Goal: Information Seeking & Learning: Learn about a topic

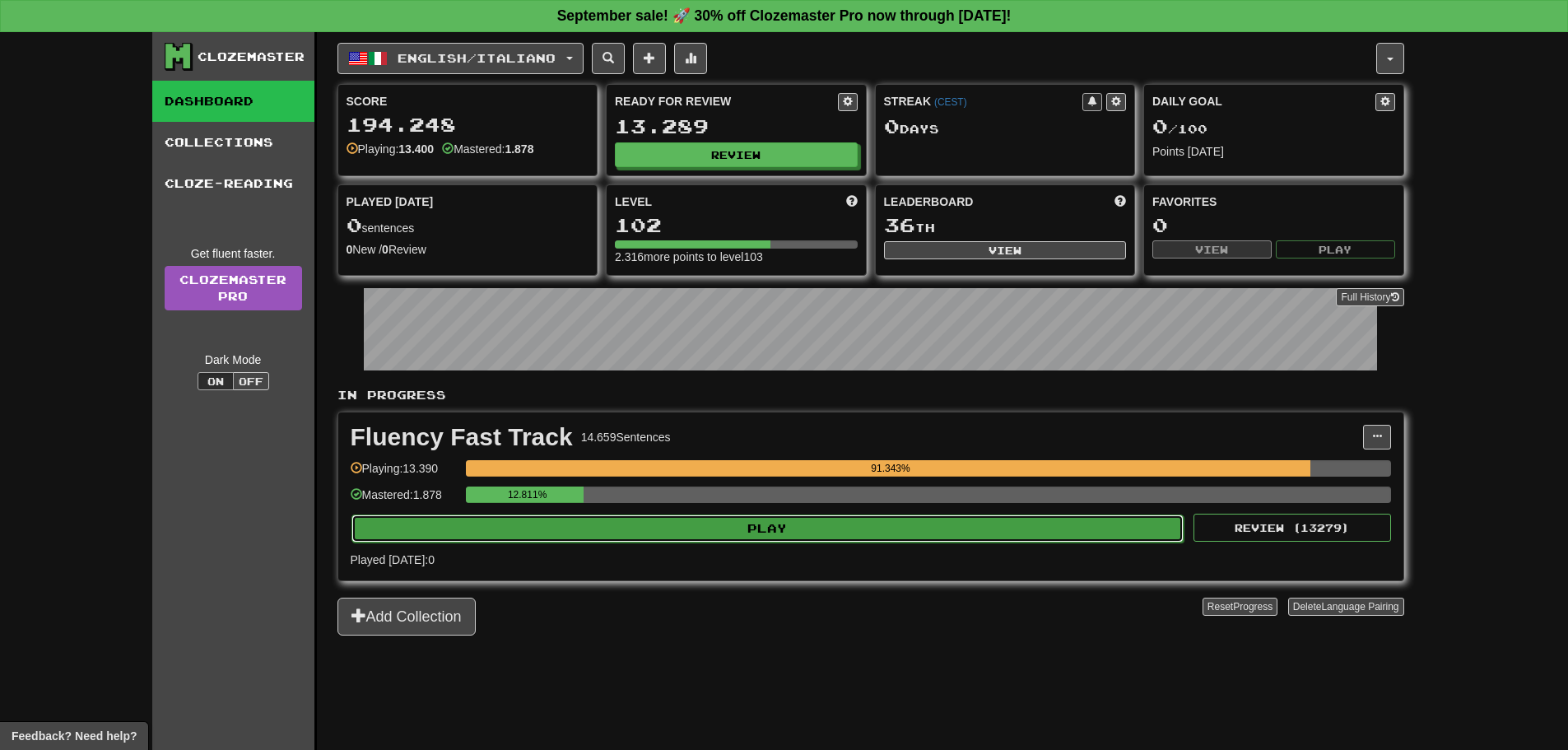
click at [792, 542] on button "Play" at bounding box center [768, 528] width 833 height 28
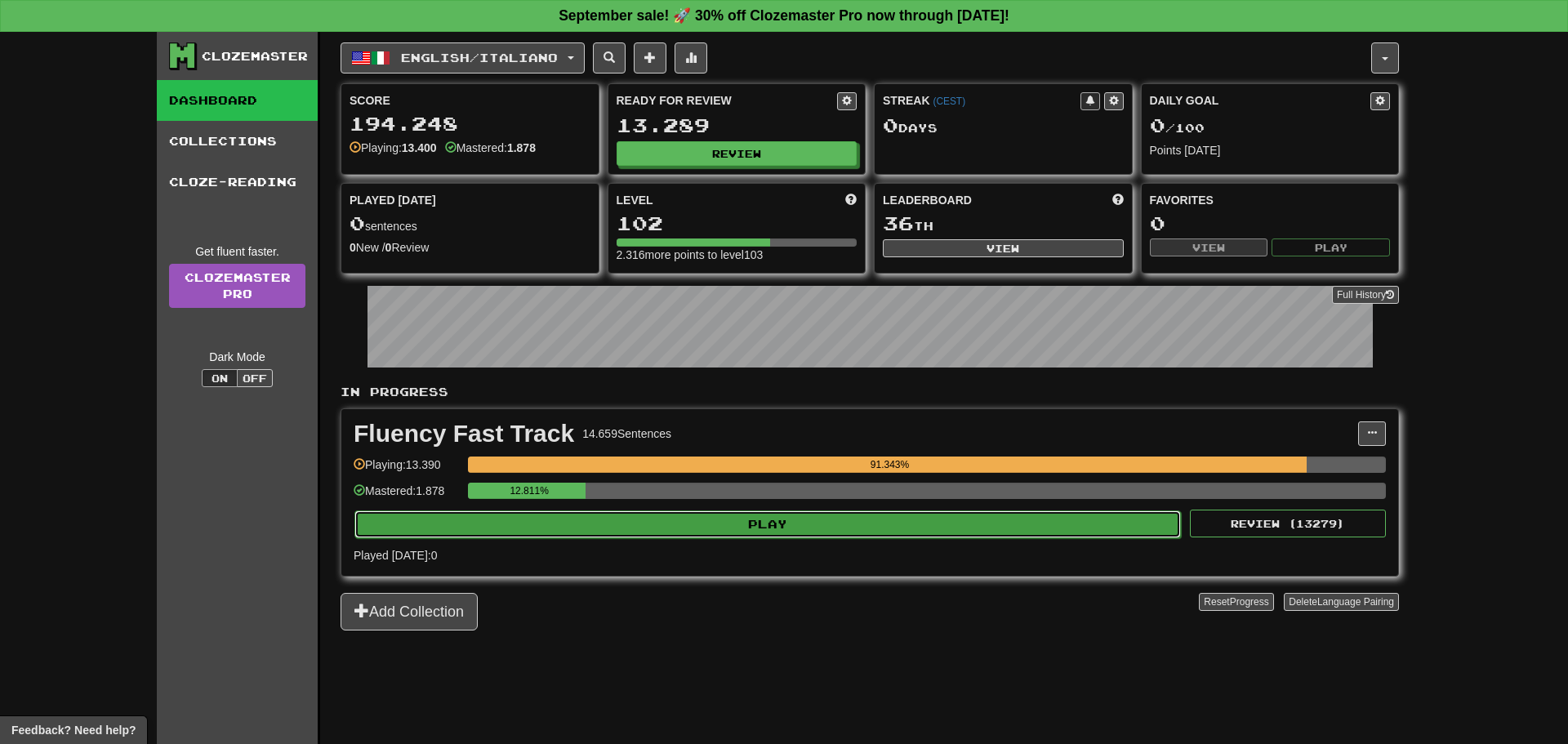
select select "**"
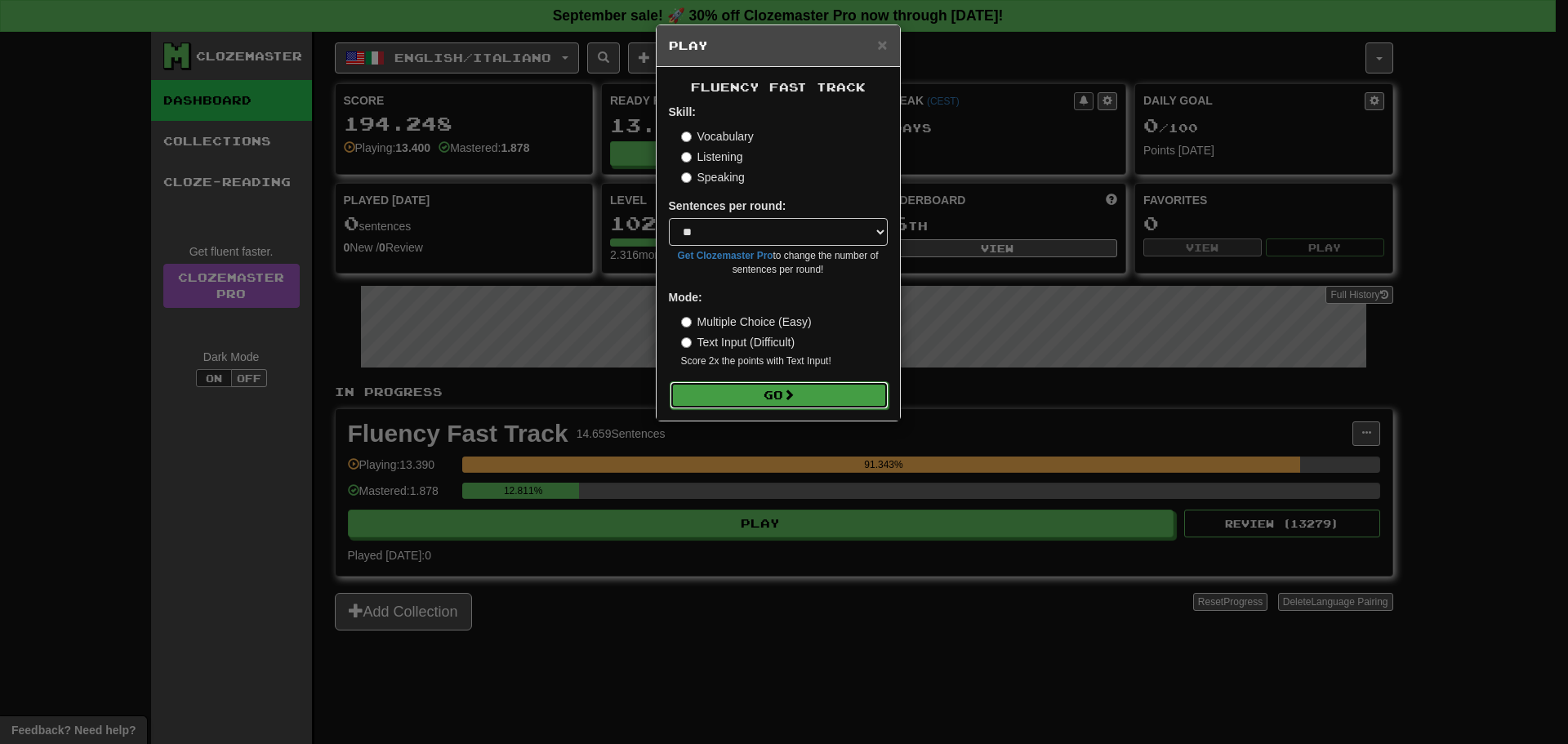
click at [764, 386] on button "Go" at bounding box center [779, 395] width 219 height 27
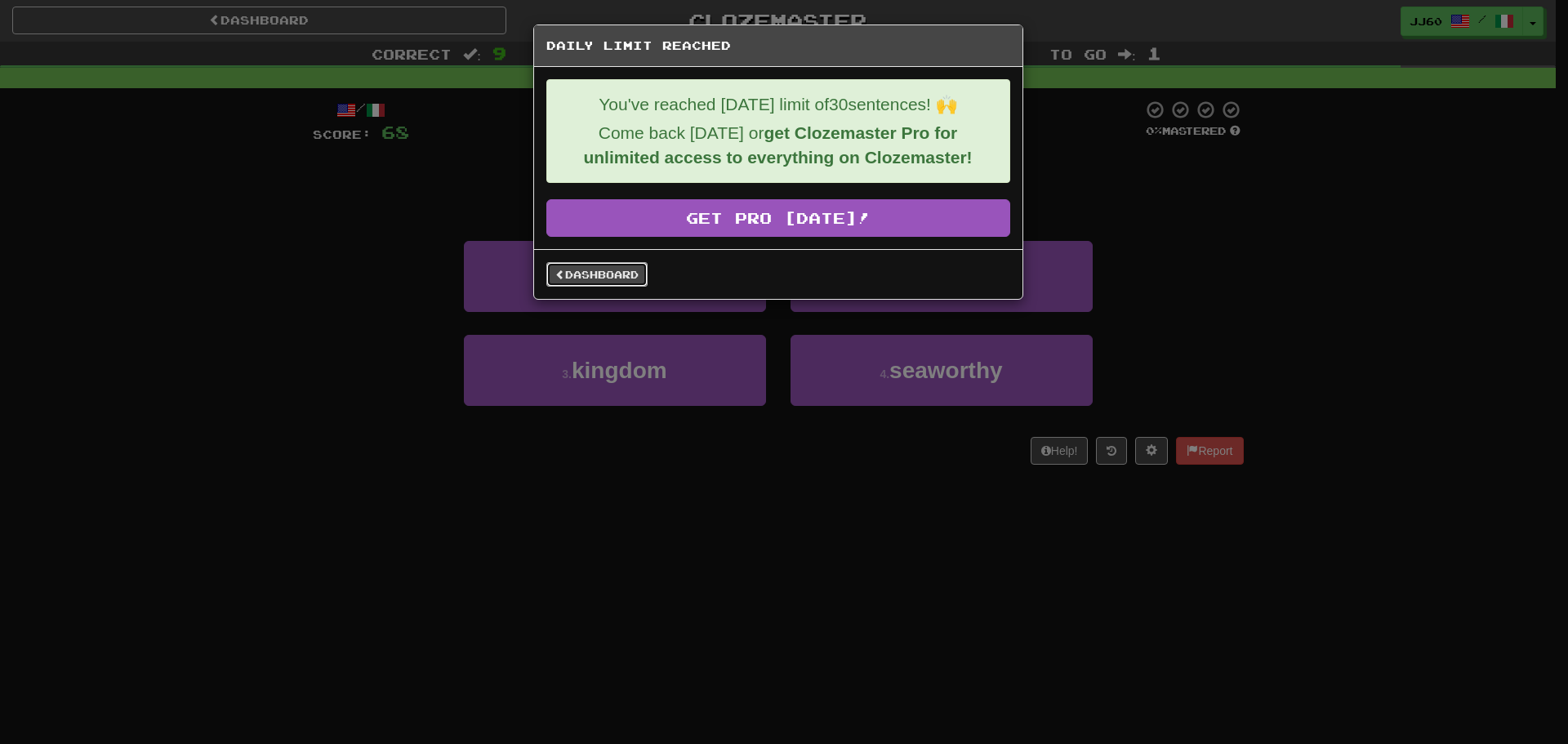
click at [551, 273] on link "Dashboard" at bounding box center [597, 273] width 101 height 24
